Goal: Find specific page/section: Find specific page/section

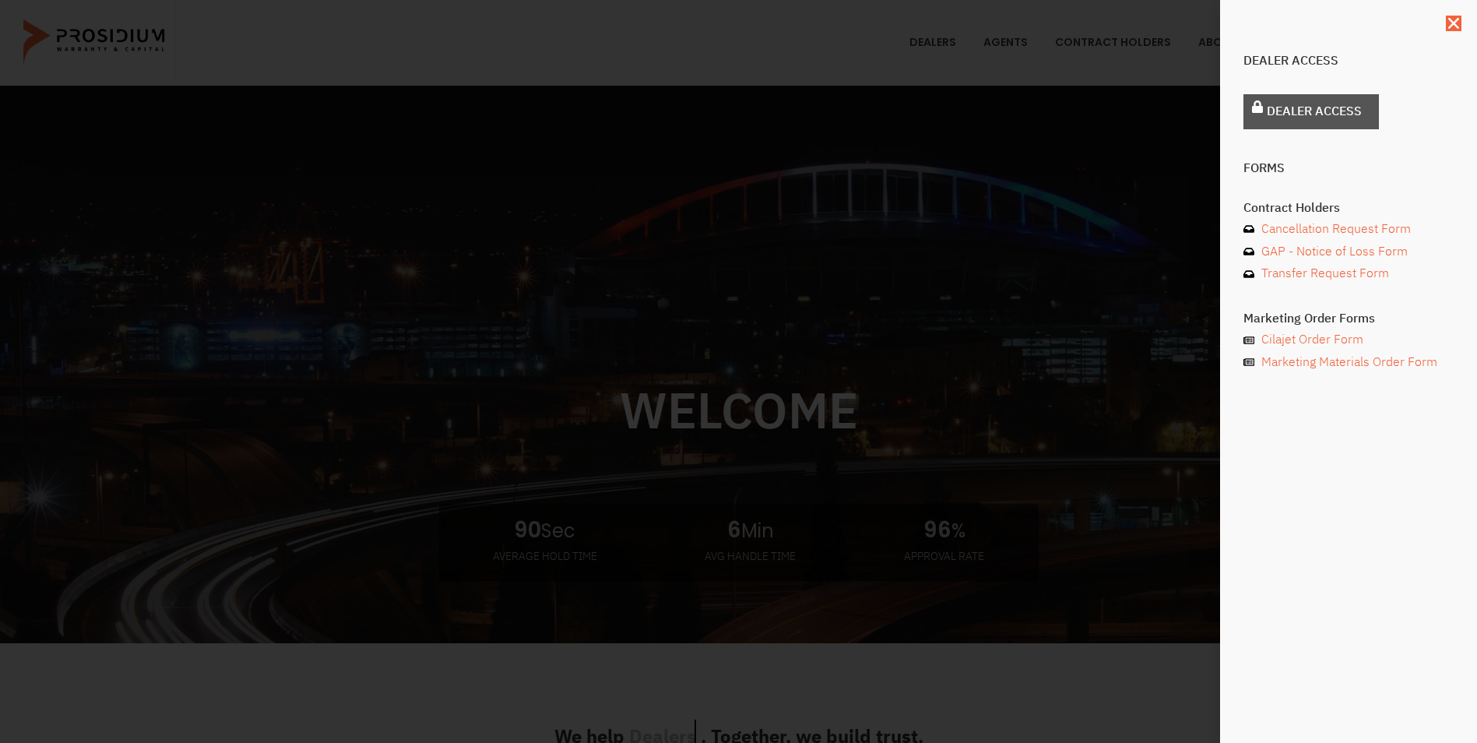
click at [1295, 102] on span "Dealer Access" at bounding box center [1314, 111] width 95 height 23
click at [943, 122] on div "Dealer Access Dealer Access Forms Contract Holders Cancellation Request Form GA…" at bounding box center [738, 371] width 1477 height 743
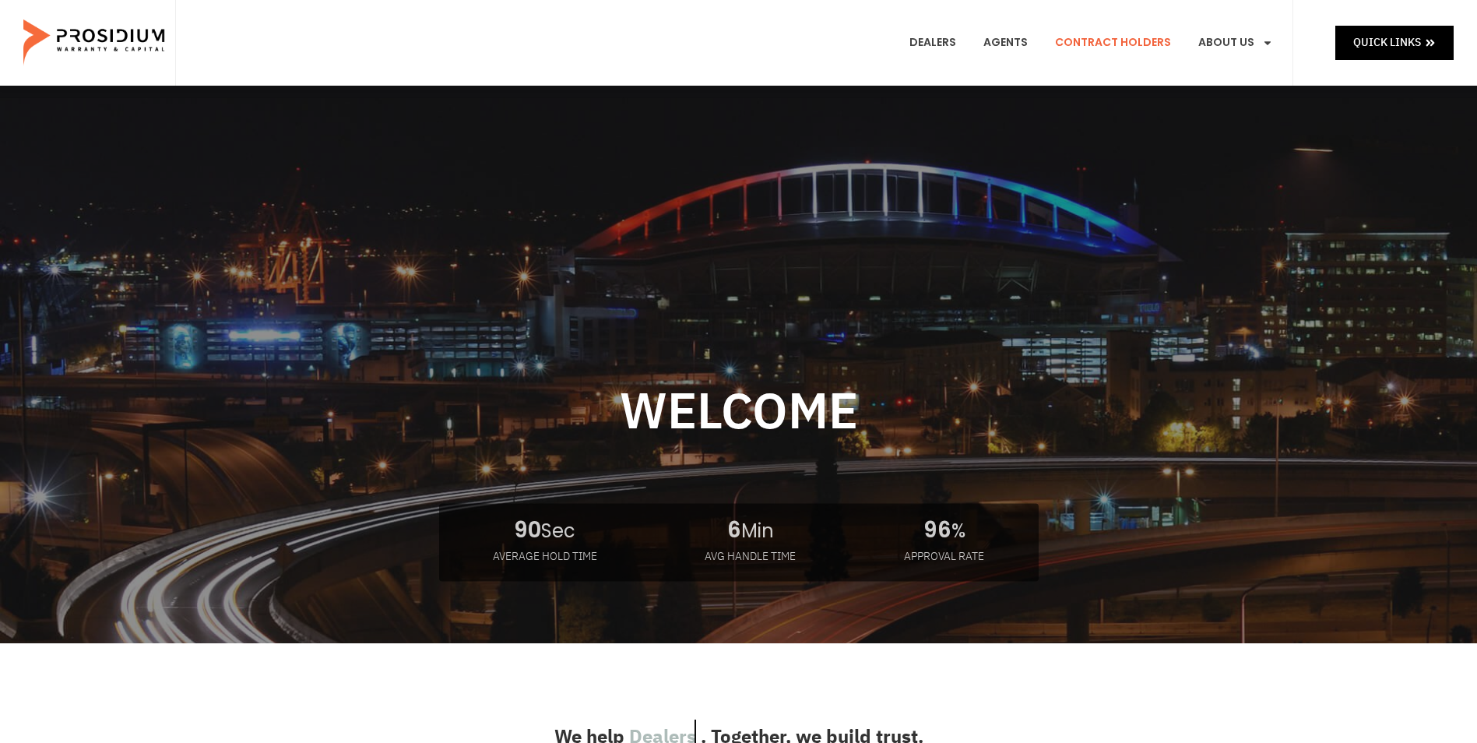
click at [1139, 44] on link "Contract Holders" at bounding box center [1112, 43] width 139 height 58
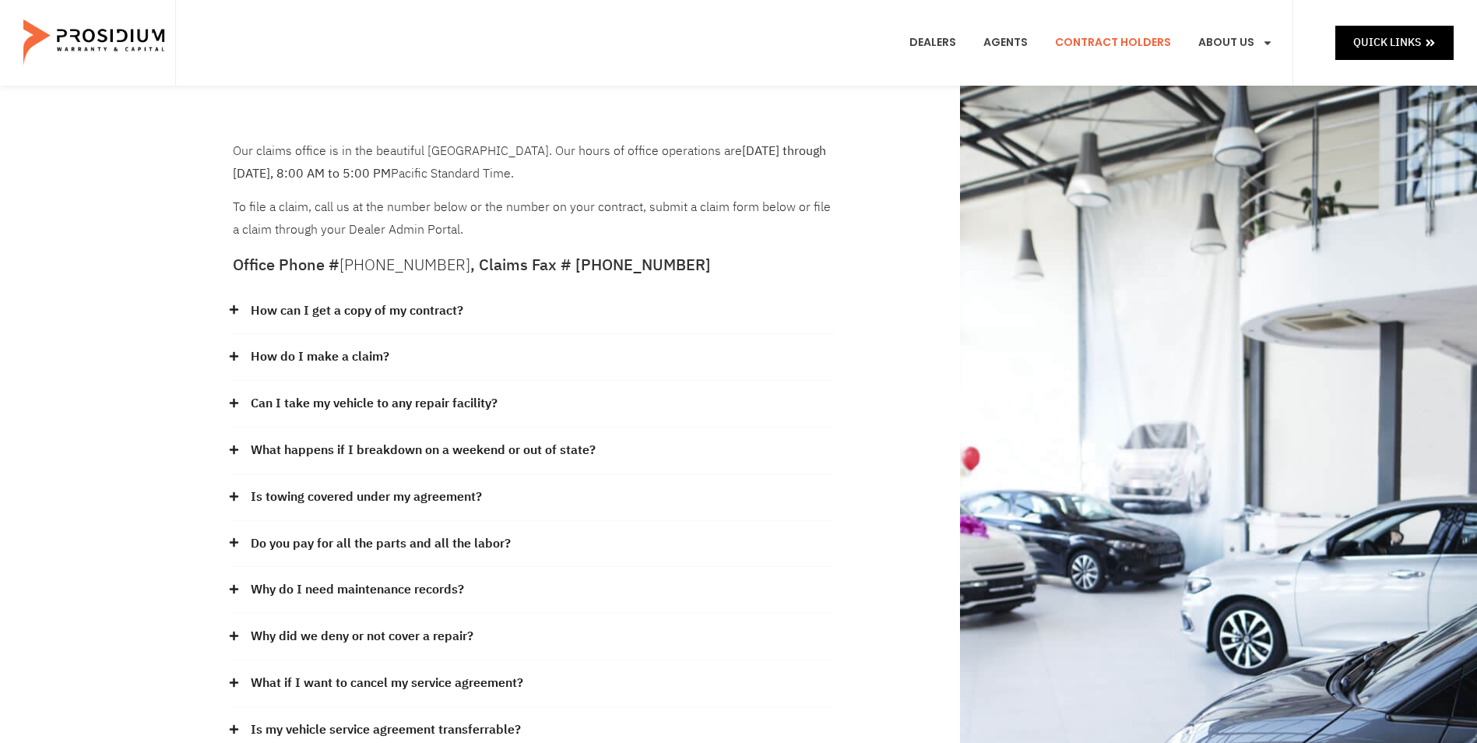
click at [105, 36] on img at bounding box center [95, 43] width 144 height 78
